Goal: Task Accomplishment & Management: Manage account settings

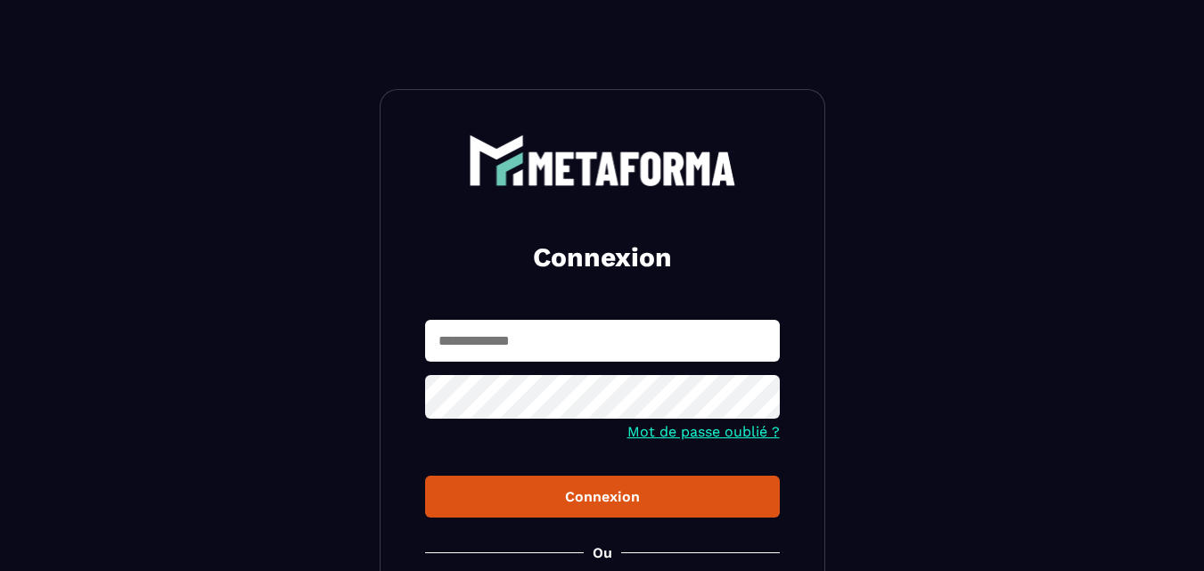
type input "**********"
click at [595, 501] on div "Connexion" at bounding box center [602, 496] width 326 height 17
